Goal: Task Accomplishment & Management: Manage account settings

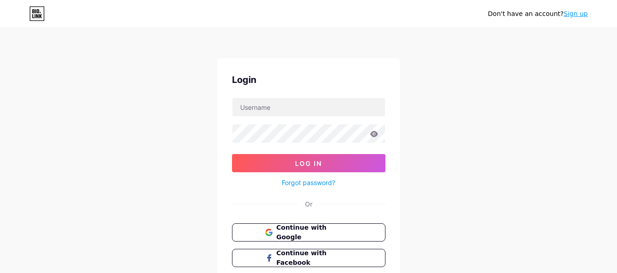
scroll to position [63, 0]
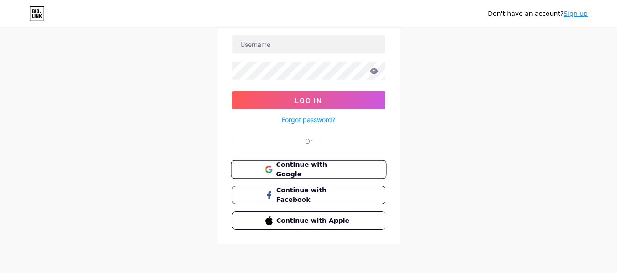
click at [329, 171] on span "Continue with Google" at bounding box center [314, 170] width 76 height 20
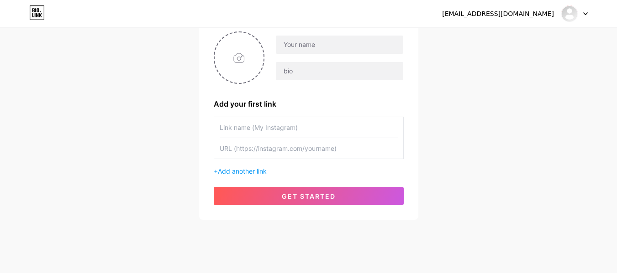
scroll to position [73, 0]
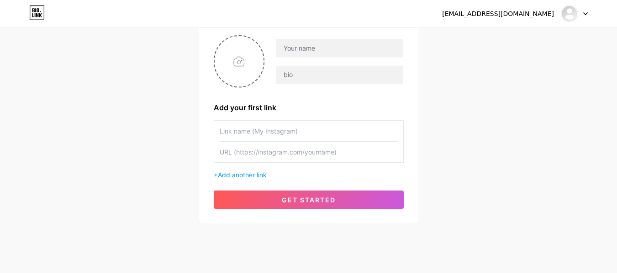
click at [304, 134] on input "text" at bounding box center [309, 131] width 178 height 21
click at [322, 148] on input "text" at bounding box center [309, 152] width 178 height 21
click at [248, 176] on span "Add another link" at bounding box center [242, 175] width 49 height 8
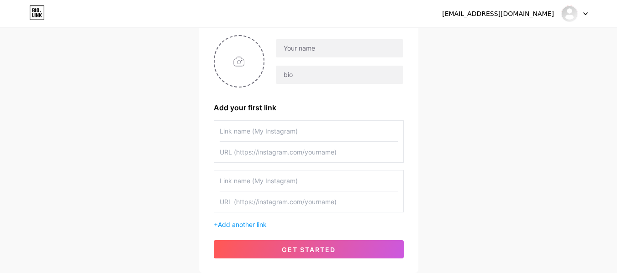
click at [269, 128] on input "text" at bounding box center [309, 131] width 178 height 21
type input "Freshemaillists"
click at [288, 150] on input "text" at bounding box center [309, 152] width 178 height 21
paste input "[URL][DOMAIN_NAME]"
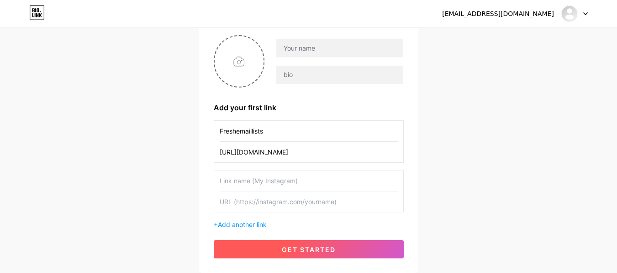
type input "[URL][DOMAIN_NAME]"
click at [358, 250] on button "get started" at bounding box center [309, 250] width 190 height 18
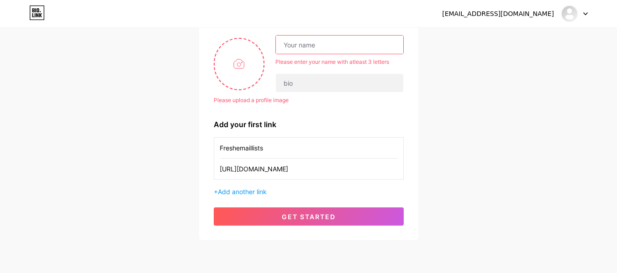
click at [321, 45] on input "text" at bounding box center [339, 45] width 127 height 18
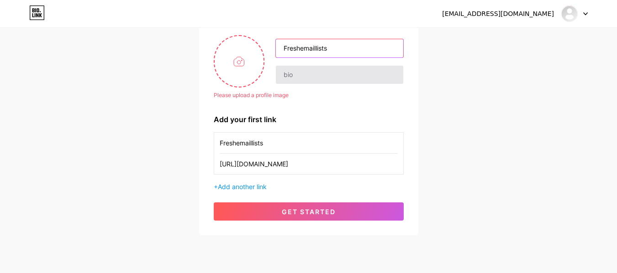
type input "Freshemaillists"
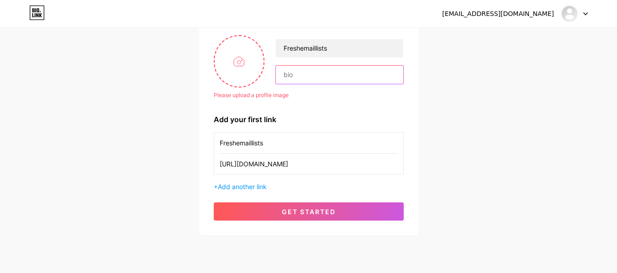
click at [356, 72] on input "text" at bounding box center [339, 75] width 127 height 18
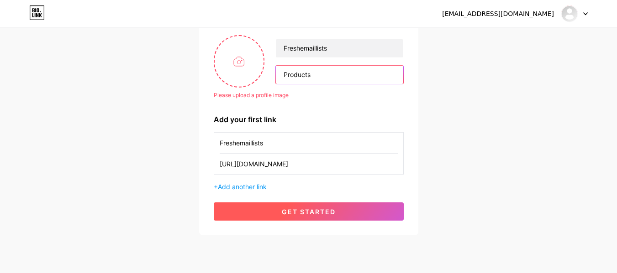
type input "Products"
click at [375, 212] on button "get started" at bounding box center [309, 212] width 190 height 18
click at [362, 210] on button "get started" at bounding box center [309, 212] width 190 height 18
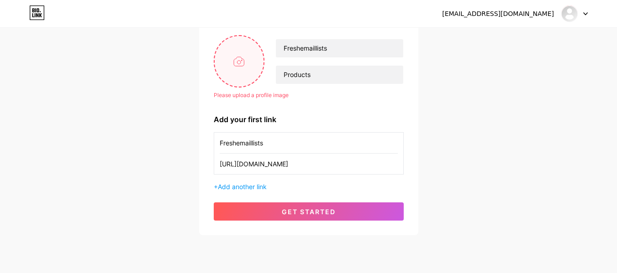
click at [250, 69] on input "file" at bounding box center [239, 61] width 49 height 51
type input "C:\fakepath\Freshmaillist.png"
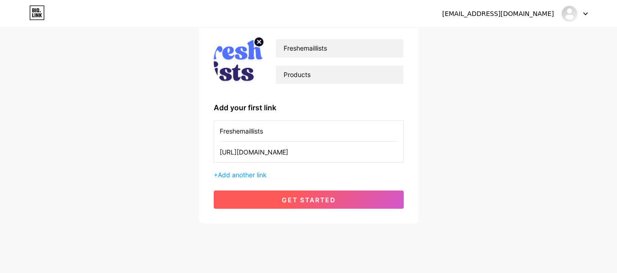
click at [355, 202] on button "get started" at bounding box center [309, 200] width 190 height 18
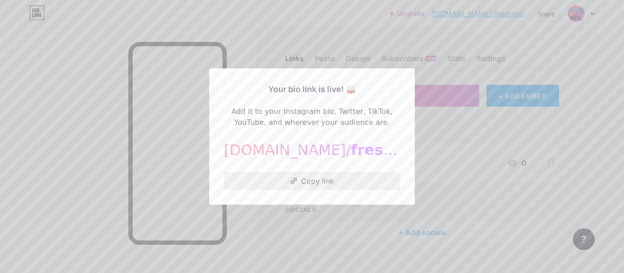
click at [352, 178] on button "Copy link" at bounding box center [312, 181] width 176 height 18
click at [485, 157] on div at bounding box center [312, 136] width 624 height 273
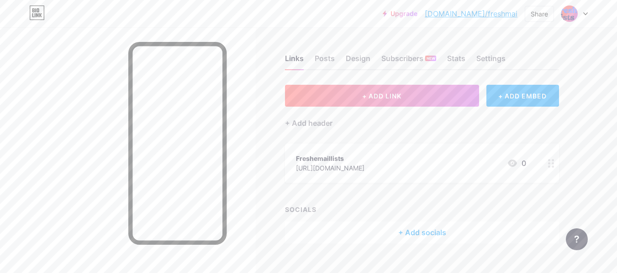
click at [583, 10] on div at bounding box center [574, 13] width 26 height 16
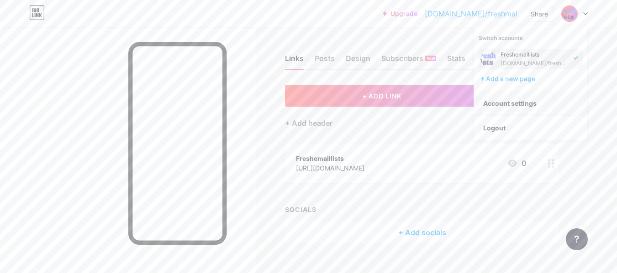
click at [518, 98] on link "Account settings" at bounding box center [530, 103] width 113 height 25
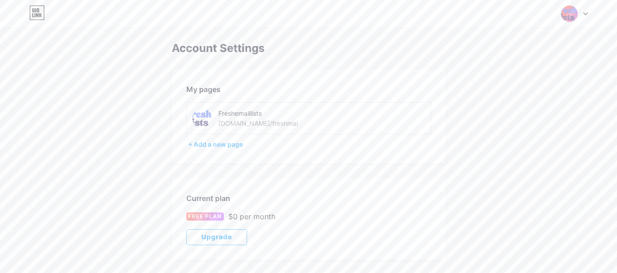
click at [564, 20] on img at bounding box center [569, 13] width 17 height 17
click at [516, 58] on div "Freshemaillists" at bounding box center [535, 54] width 70 height 7
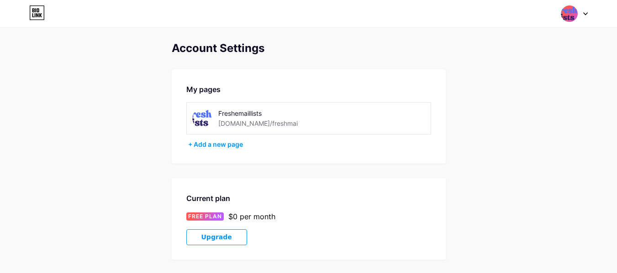
click at [577, 12] on img at bounding box center [569, 13] width 17 height 17
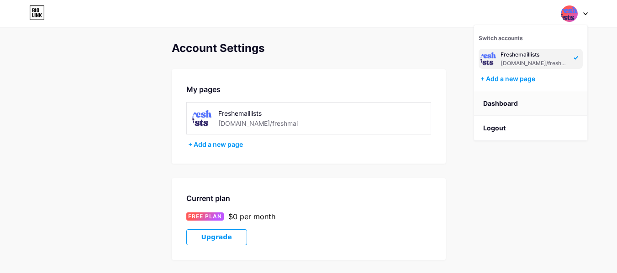
click at [518, 105] on link "Dashboard" at bounding box center [530, 103] width 113 height 25
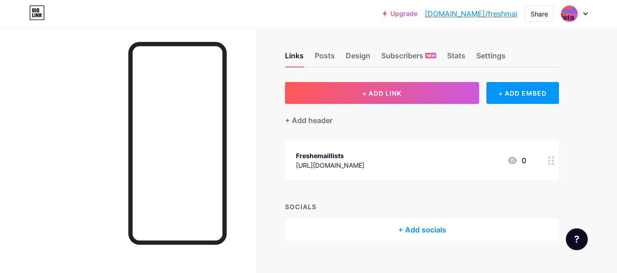
scroll to position [16, 0]
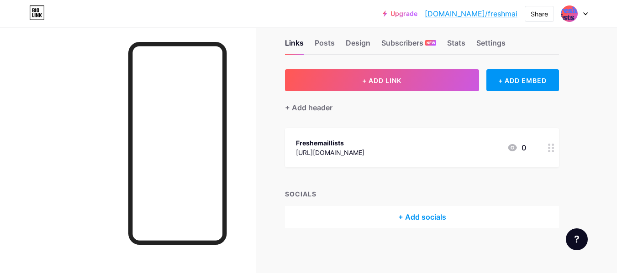
click at [346, 144] on div "Freshemaillists" at bounding box center [330, 143] width 68 height 10
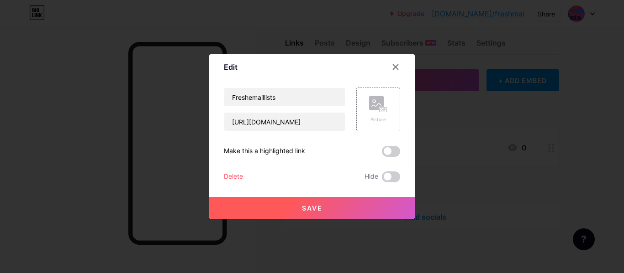
click at [321, 203] on button "Save" at bounding box center [311, 208] width 205 height 22
